Goal: Task Accomplishment & Management: Use online tool/utility

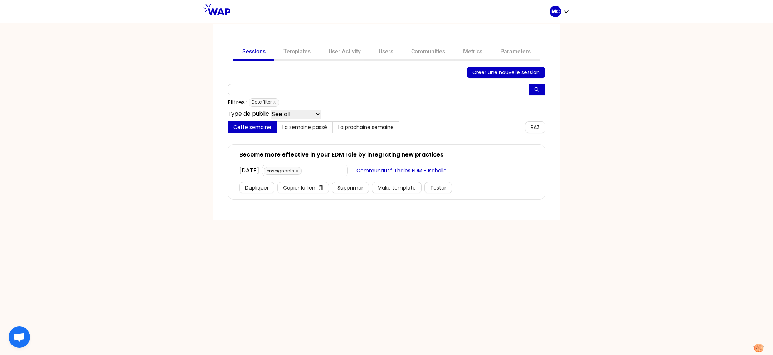
click at [350, 43] on div "Sessions Templates User Activity Users Communities Metrics Parameters Créer une…" at bounding box center [386, 122] width 346 height 196
click at [381, 49] on link "Users" at bounding box center [386, 52] width 33 height 17
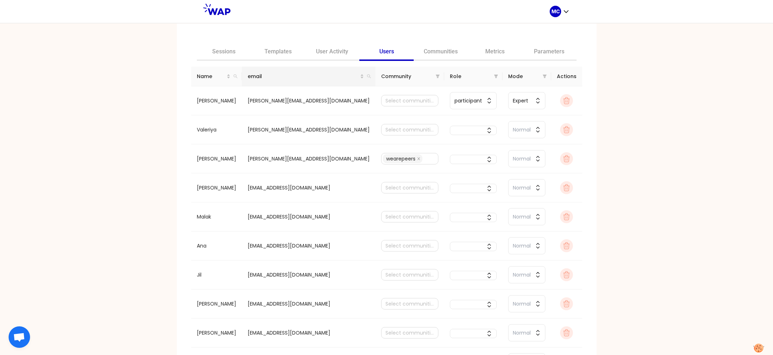
click at [354, 83] on th "email" at bounding box center [308, 77] width 133 height 20
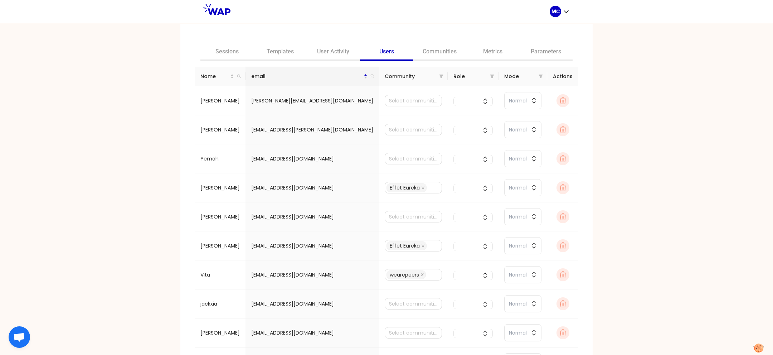
click at [325, 65] on div "Sessions Templates User Activity Users Communities Metrics Parameters Name emai…" at bounding box center [386, 219] width 412 height 390
click at [334, 54] on link "User Activity" at bounding box center [333, 52] width 53 height 17
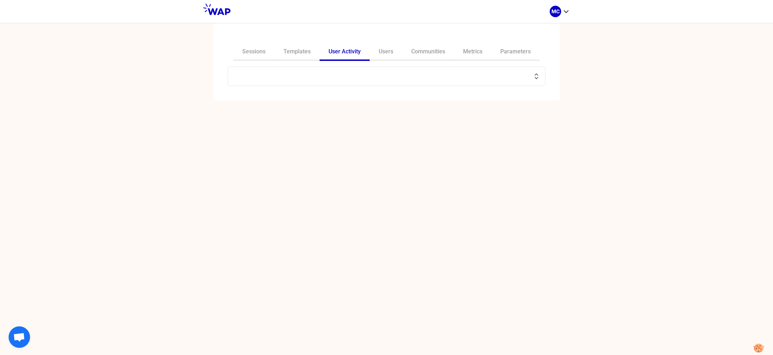
click at [336, 75] on input "text" at bounding box center [382, 76] width 300 height 10
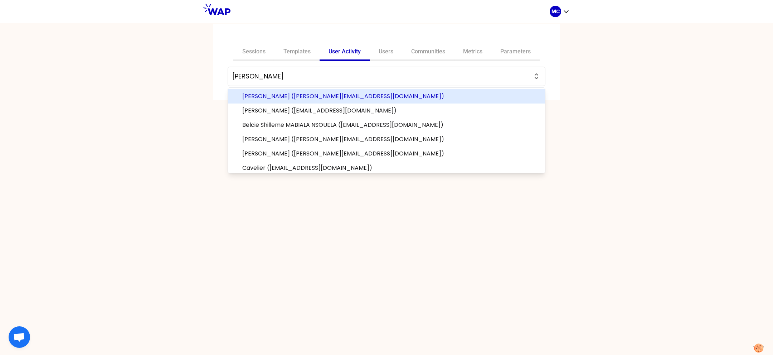
type input "lucie"
click at [232, 71] on button "lucie" at bounding box center [386, 76] width 308 height 10
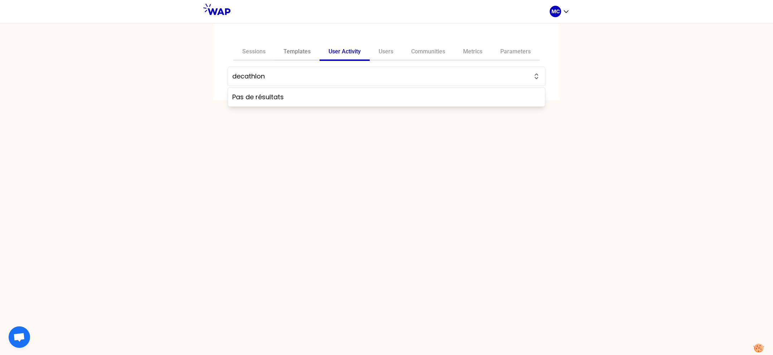
type input "decathlon"
click at [291, 49] on link "Templates" at bounding box center [296, 52] width 45 height 17
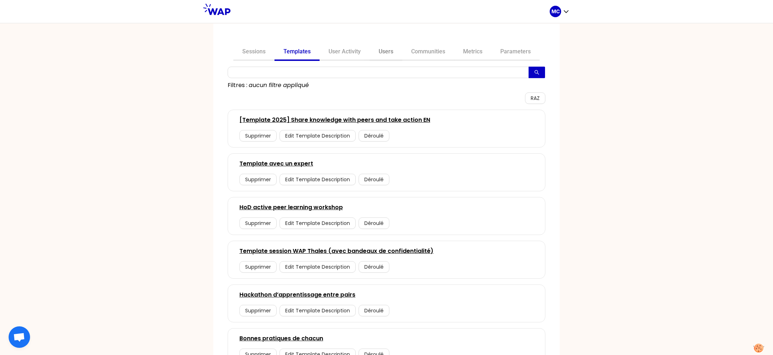
click at [398, 49] on link "Users" at bounding box center [386, 52] width 33 height 17
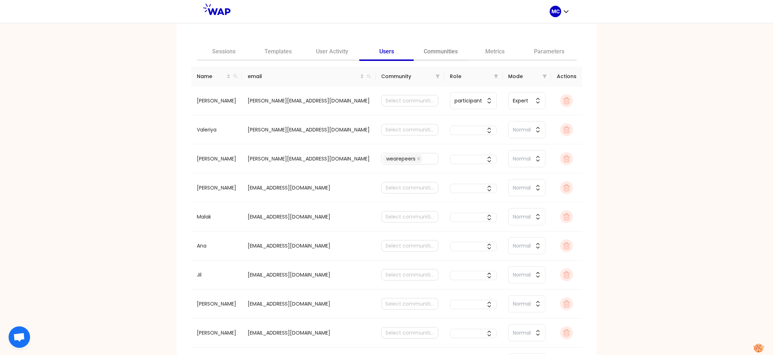
click at [416, 52] on link "Communities" at bounding box center [441, 52] width 54 height 17
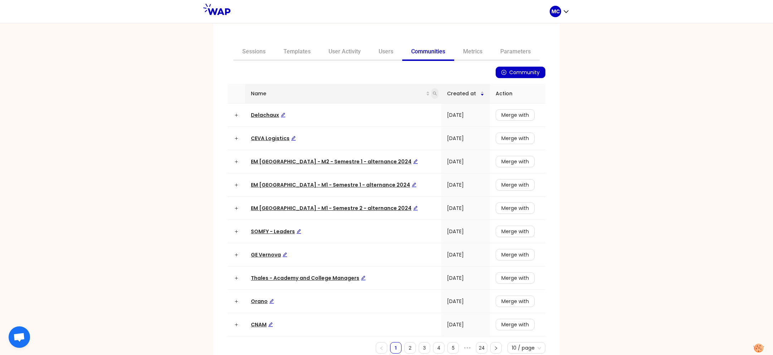
click at [433, 93] on icon "search" at bounding box center [435, 93] width 4 height 4
type input "learning"
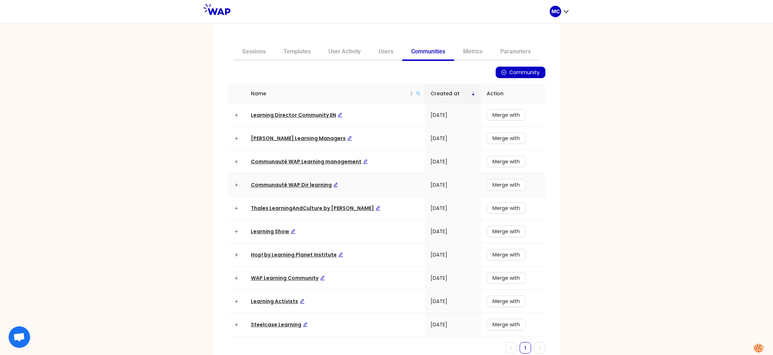
click at [296, 183] on span "Communauté WAP Dir learning" at bounding box center [294, 184] width 87 height 7
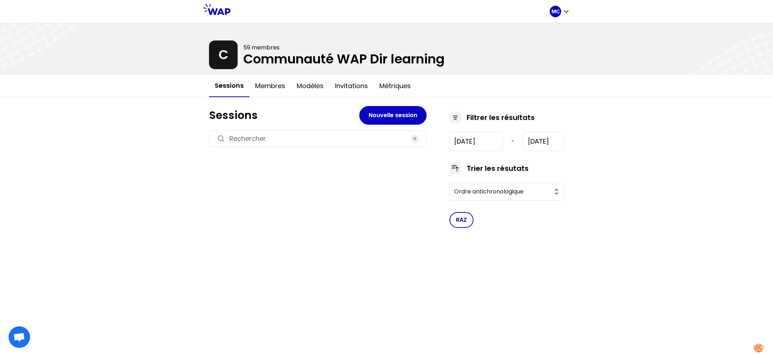
type input "2023-5-23"
type input "2025-9-19"
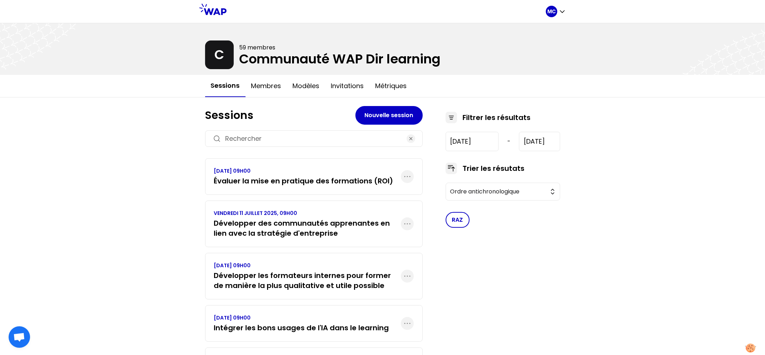
click at [281, 170] on p "VENDREDI 19 SEPTEMBRE 2025, 09H00" at bounding box center [303, 170] width 179 height 7
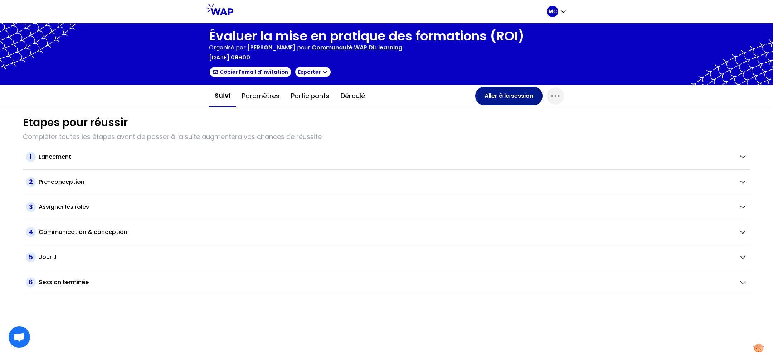
click at [496, 97] on button "Aller à la session" at bounding box center [508, 96] width 67 height 19
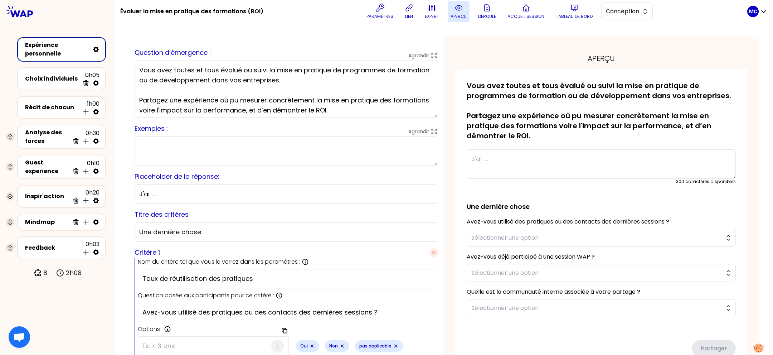
click at [467, 20] on button "aperçu" at bounding box center [459, 11] width 22 height 21
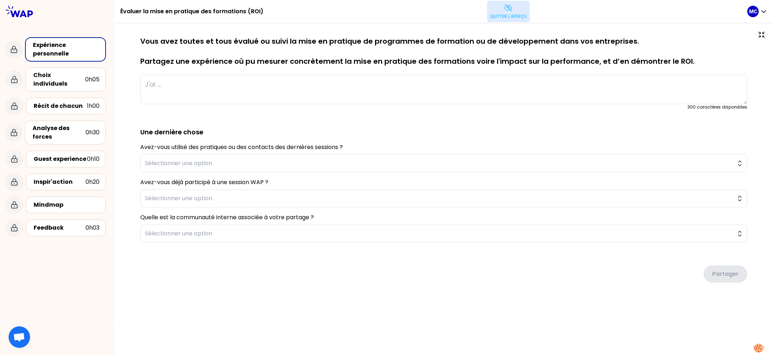
type textarea "Après avoir certifié plusieurs learning managers, nous avons appliqué la méthod…"
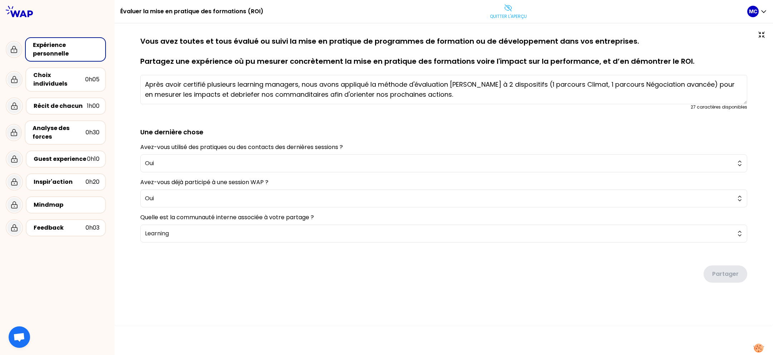
click at [51, 76] on div "Choix individuels" at bounding box center [59, 79] width 52 height 17
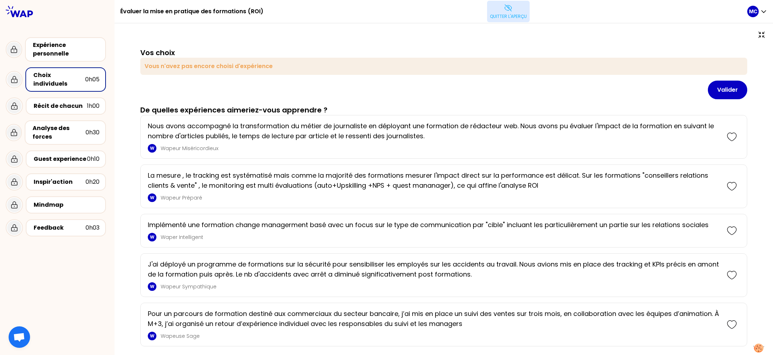
click at [507, 9] on icon at bounding box center [508, 8] width 9 height 9
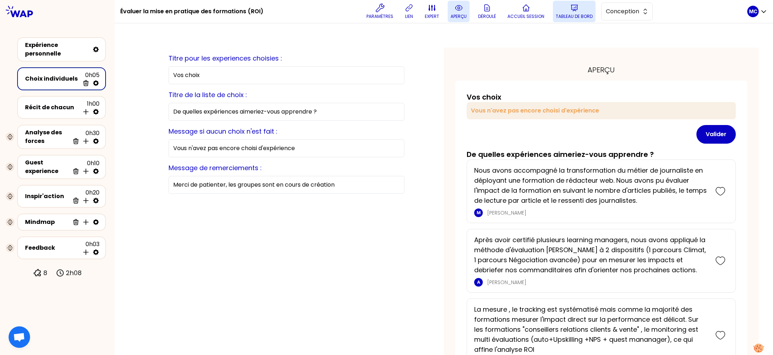
click at [570, 10] on icon at bounding box center [574, 8] width 9 height 9
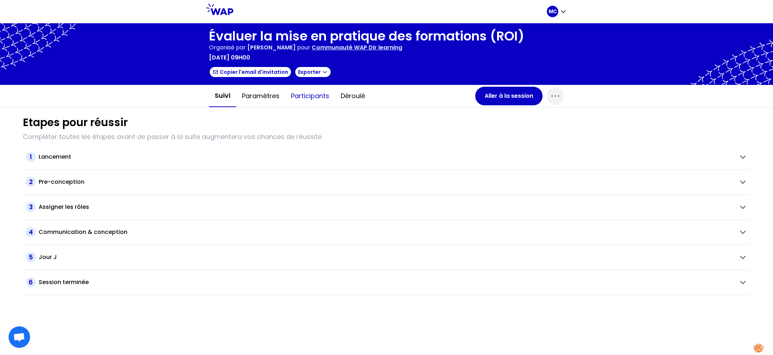
click at [304, 95] on button "Participants" at bounding box center [310, 95] width 50 height 21
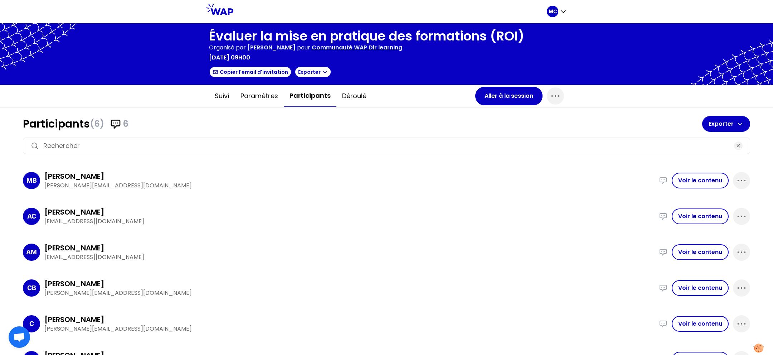
scroll to position [18, 0]
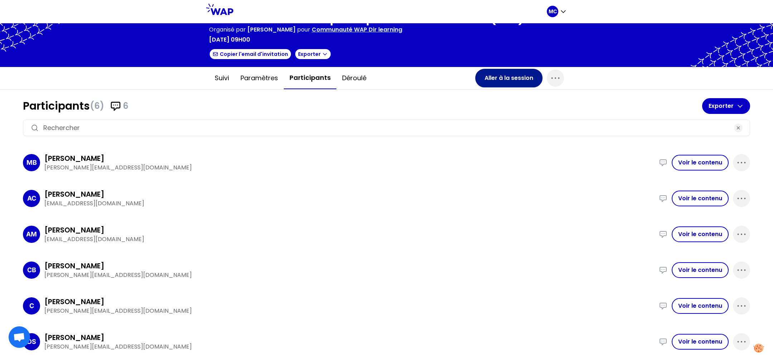
click at [482, 79] on button "Aller à la session" at bounding box center [508, 78] width 67 height 19
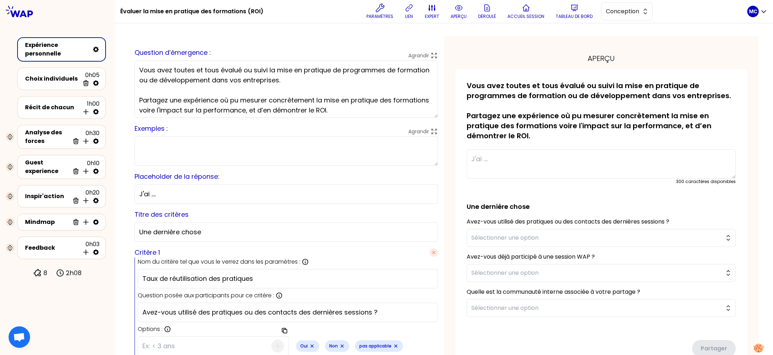
scroll to position [2, 0]
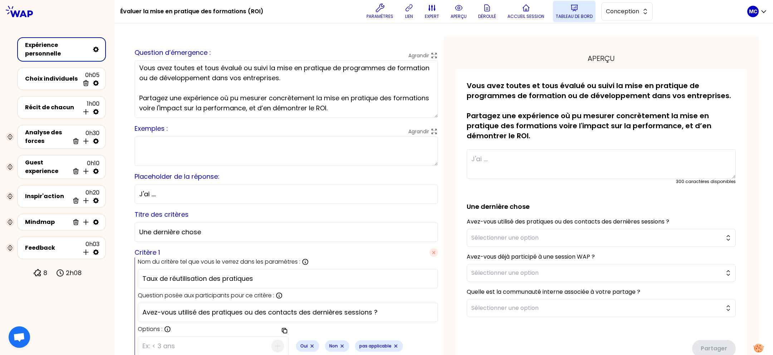
click at [585, 10] on button "Tableau de bord" at bounding box center [574, 11] width 43 height 21
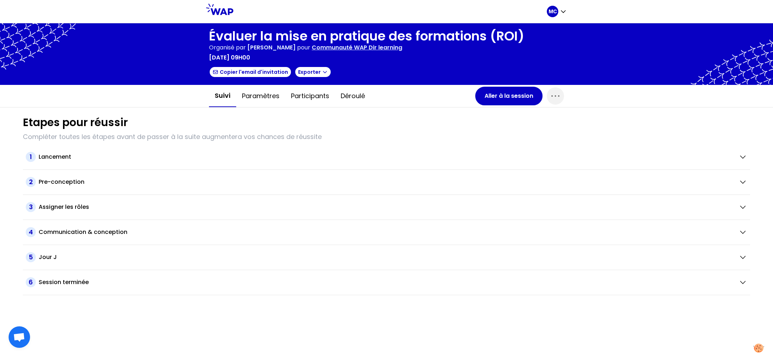
click at [292, 107] on div "Etapes pour réussir Compléter toutes les étapes avant de passer à la suite augm…" at bounding box center [386, 201] width 739 height 188
click at [305, 101] on button "Participants" at bounding box center [310, 95] width 50 height 21
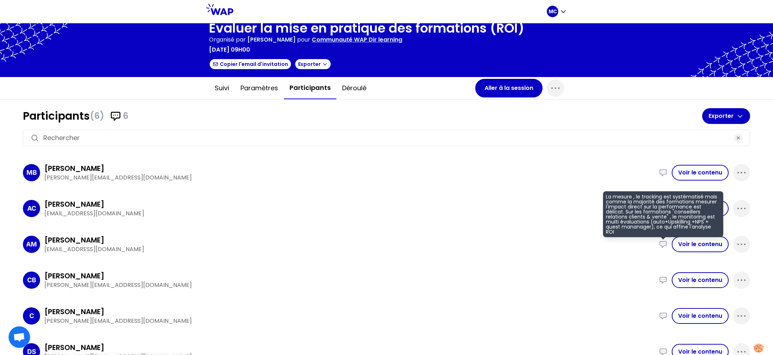
scroll to position [18, 0]
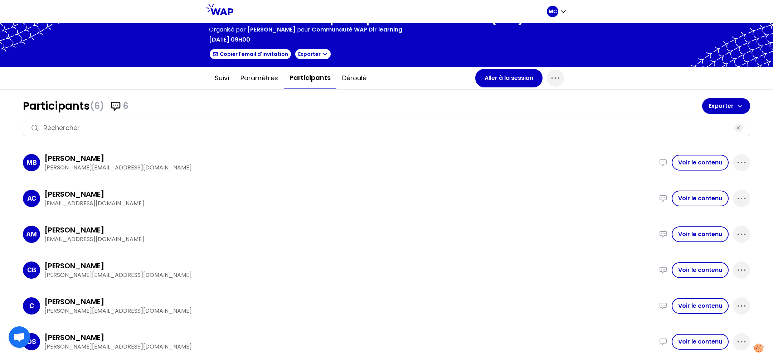
click at [499, 89] on div "Participants (6) 6 Exporter MB Marion Belford marion.belford@alten.com Nous avo…" at bounding box center [386, 222] width 739 height 267
click at [505, 77] on button "Aller à la session" at bounding box center [508, 78] width 67 height 19
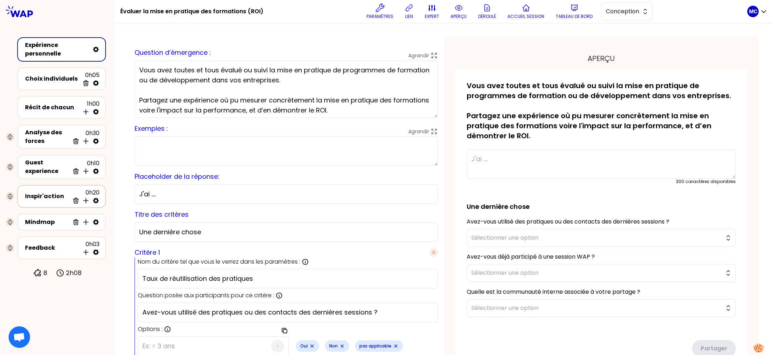
click at [42, 188] on div "Inspir'action 0h20 Supprimer Insérer une activité en dessous" at bounding box center [62, 196] width 76 height 16
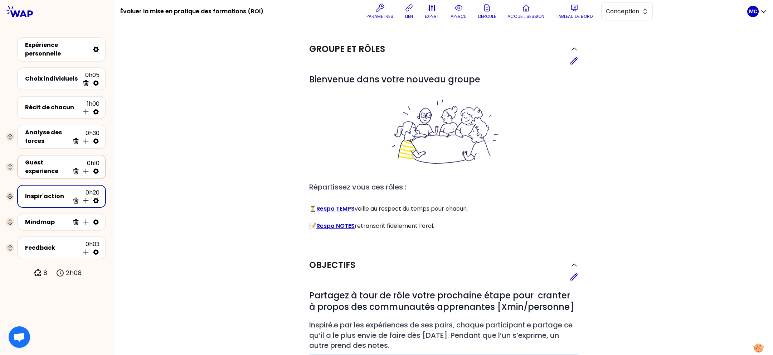
click at [49, 164] on div "Guest experience" at bounding box center [47, 166] width 44 height 17
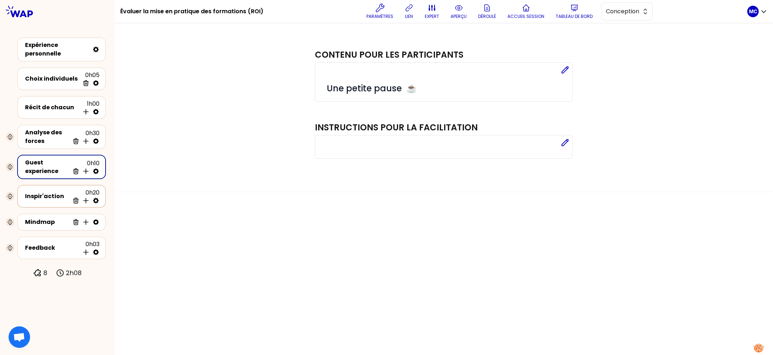
click at [42, 192] on div "Inspir'action" at bounding box center [47, 196] width 44 height 9
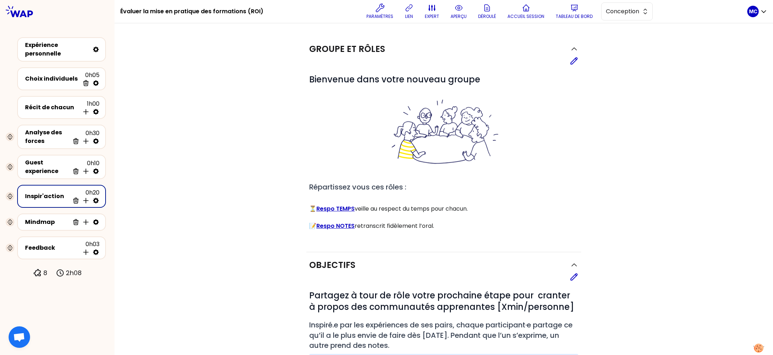
scroll to position [187, 0]
